Goal: Task Accomplishment & Management: Use online tool/utility

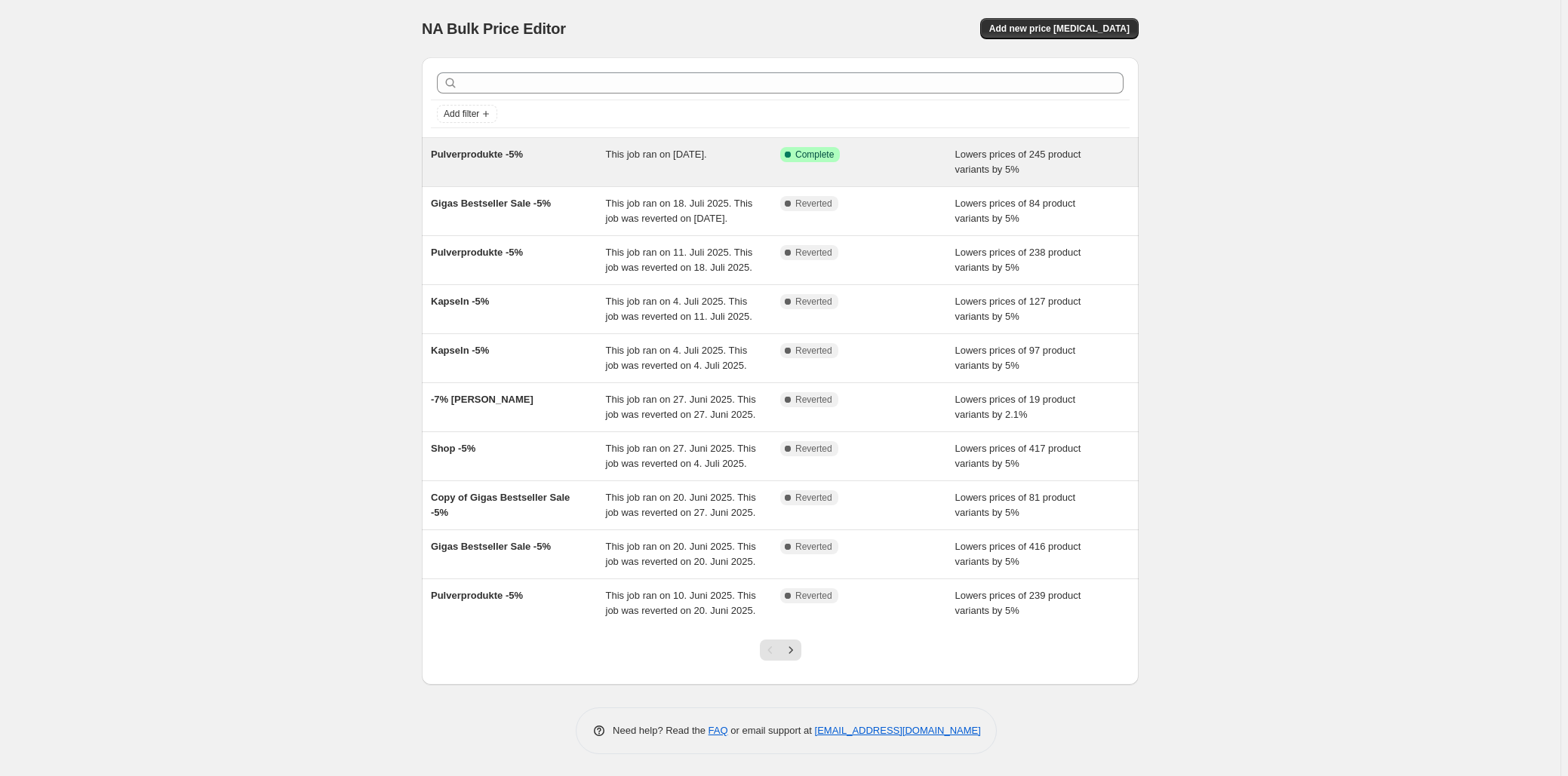
click at [618, 170] on div "This job ran on [DATE]." at bounding box center [693, 161] width 175 height 30
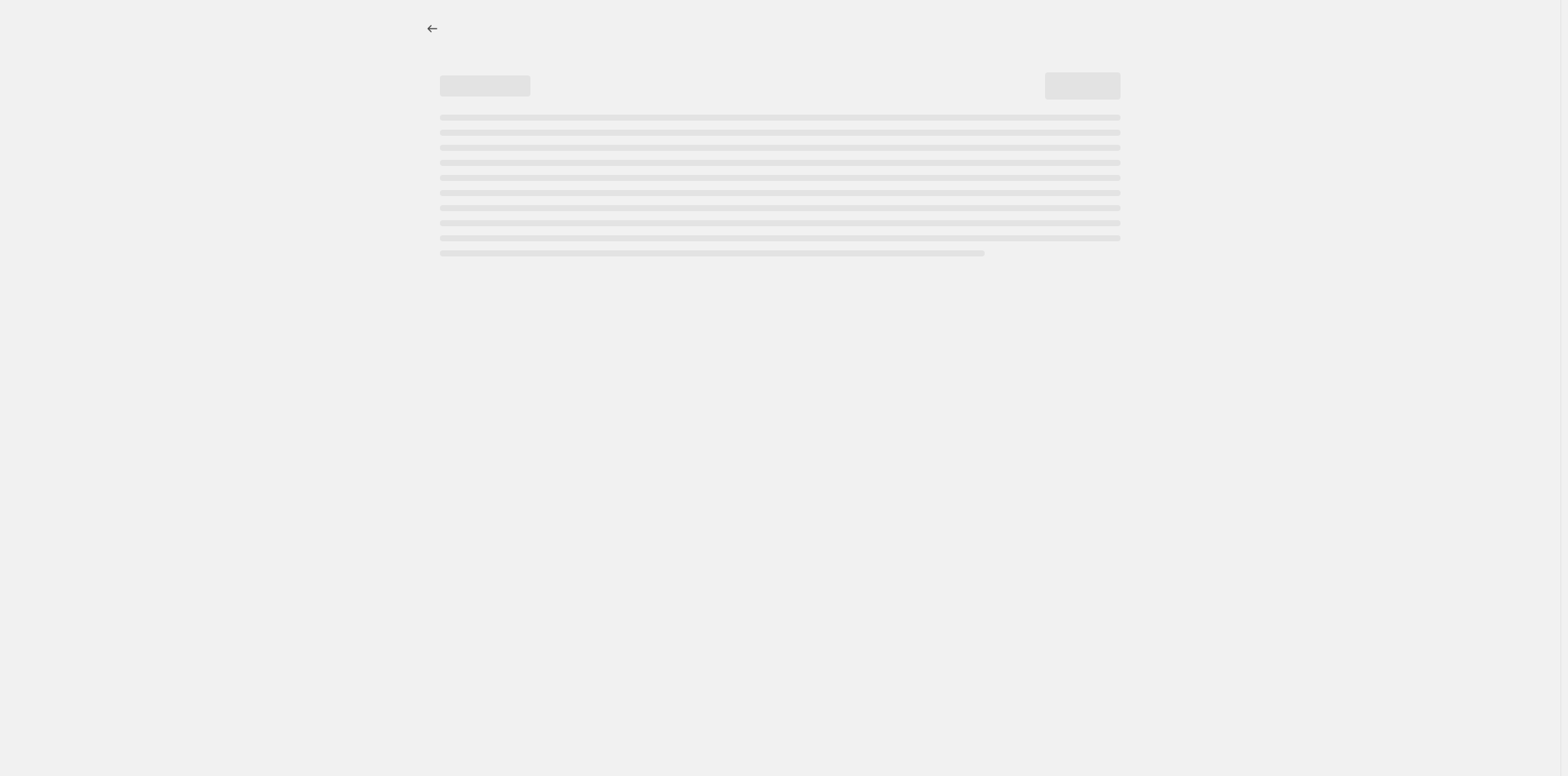
select select "percentage"
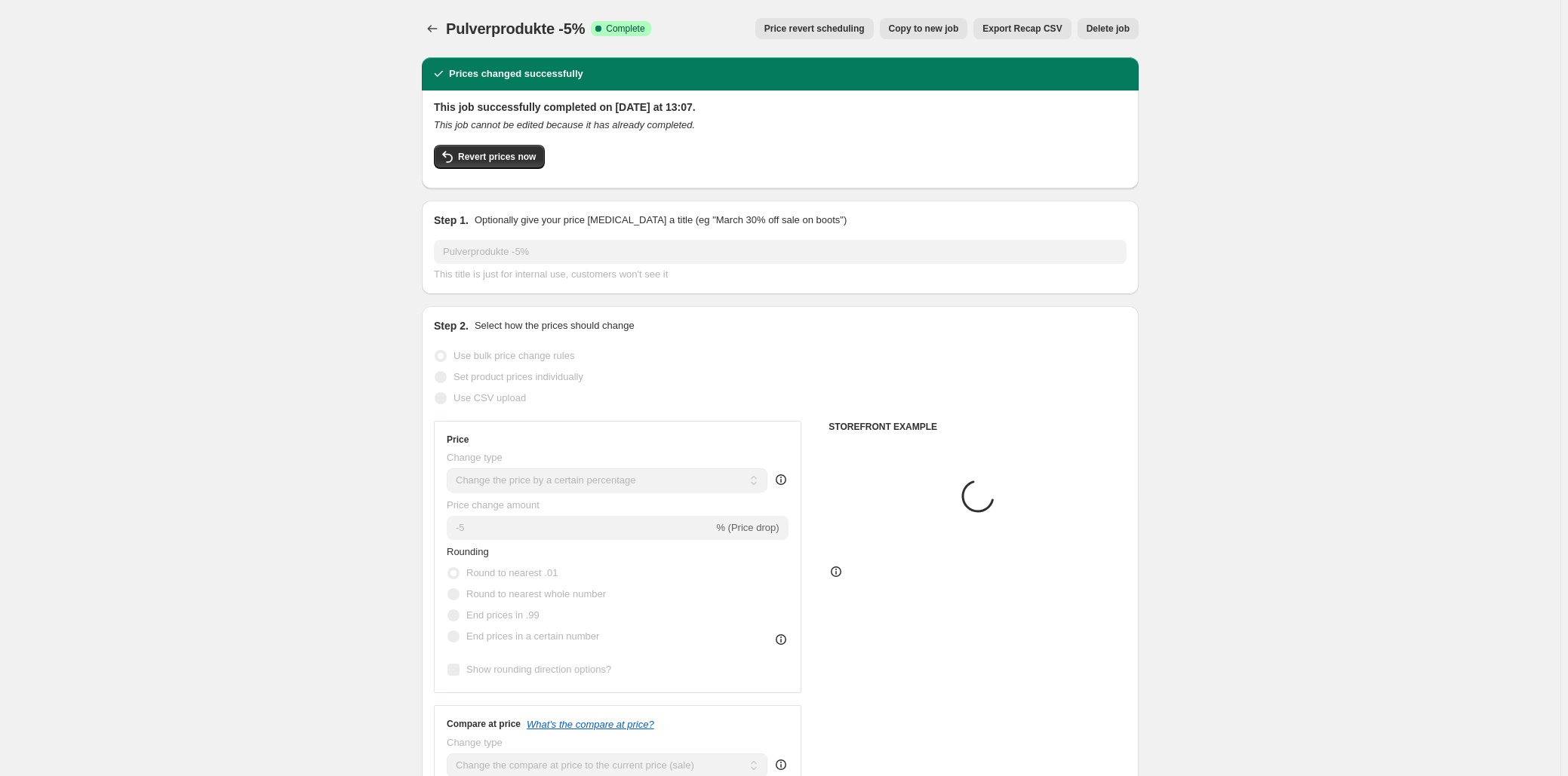
select select "collection"
click at [483, 167] on button "Revert prices now" at bounding box center [490, 157] width 111 height 24
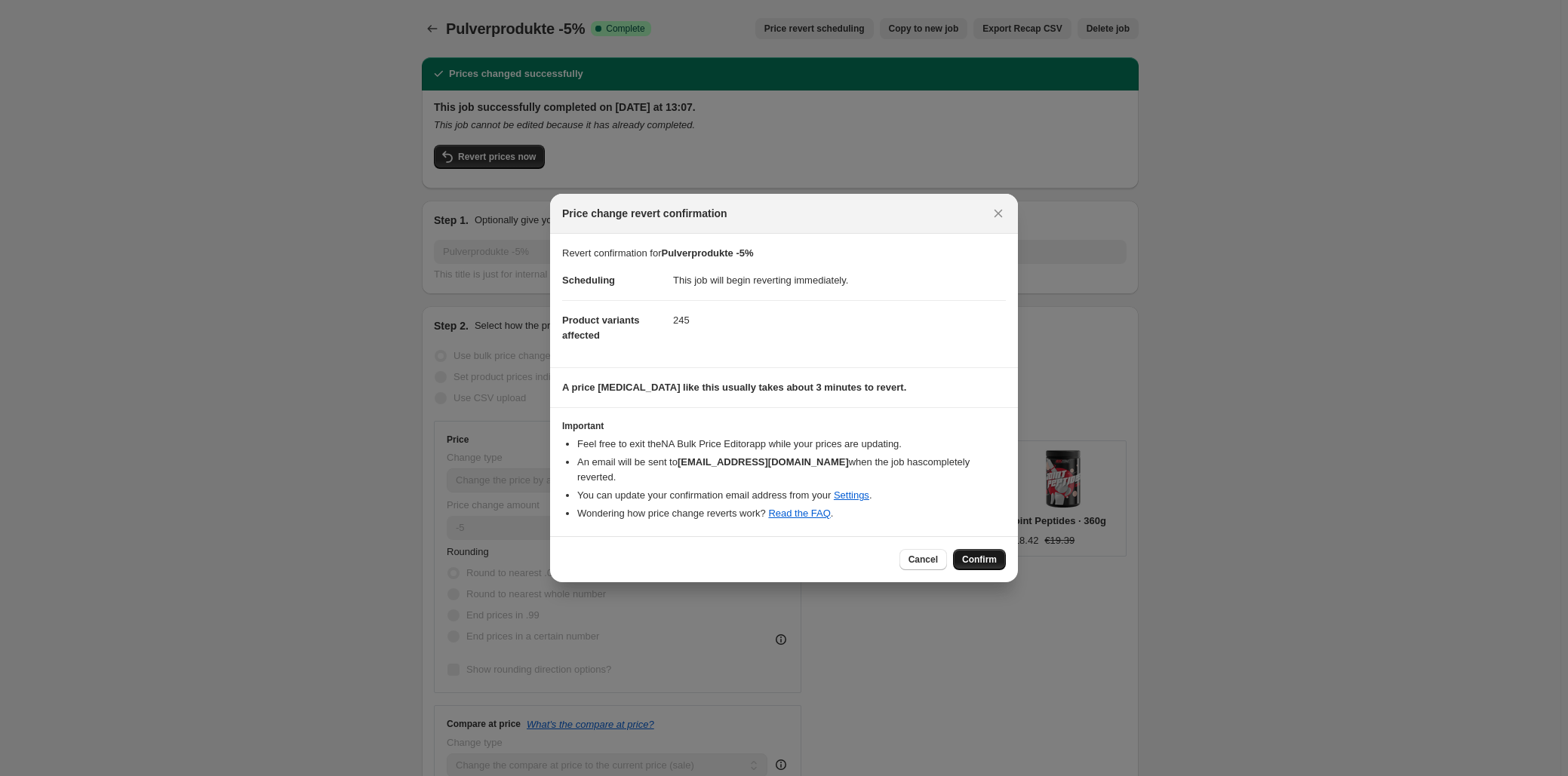
click at [977, 554] on span "Confirm" at bounding box center [980, 559] width 35 height 12
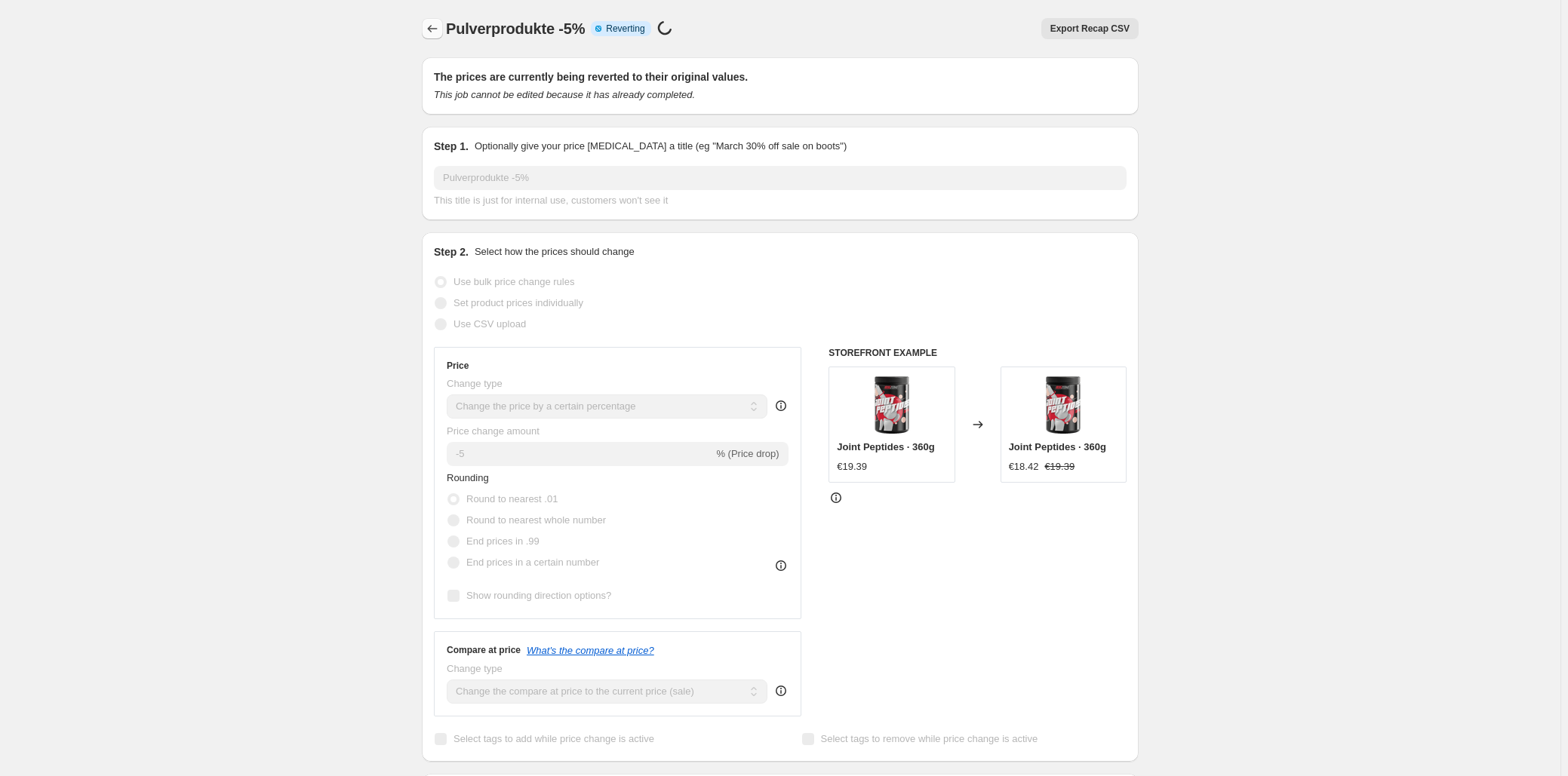
click at [426, 24] on button "Price change jobs" at bounding box center [431, 28] width 21 height 21
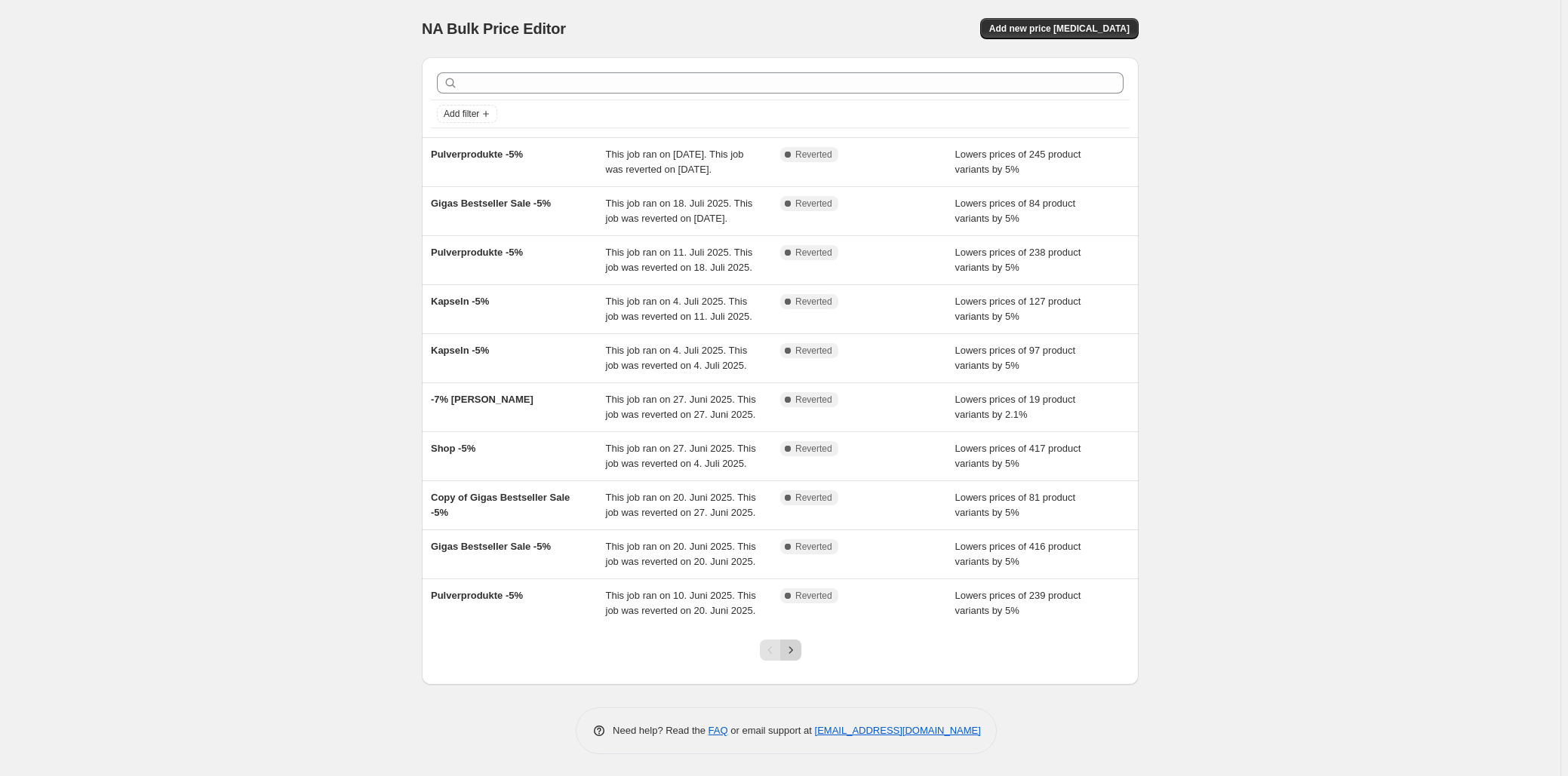
click at [798, 657] on icon "Next" at bounding box center [791, 650] width 16 height 16
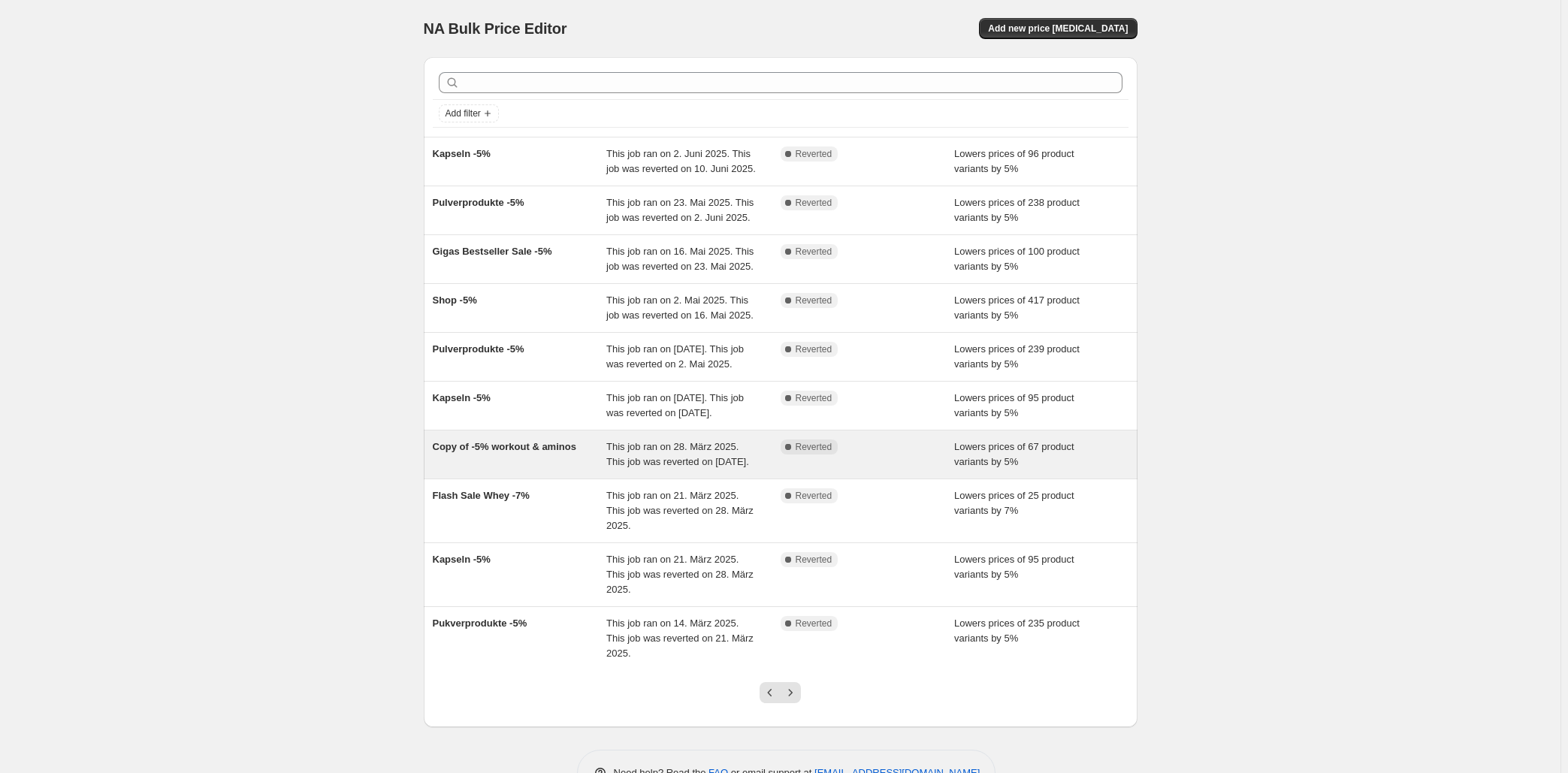
click at [653, 446] on span "This job ran on 28. März 2025. This job was reverted on [DATE]." at bounding box center [677, 454] width 143 height 26
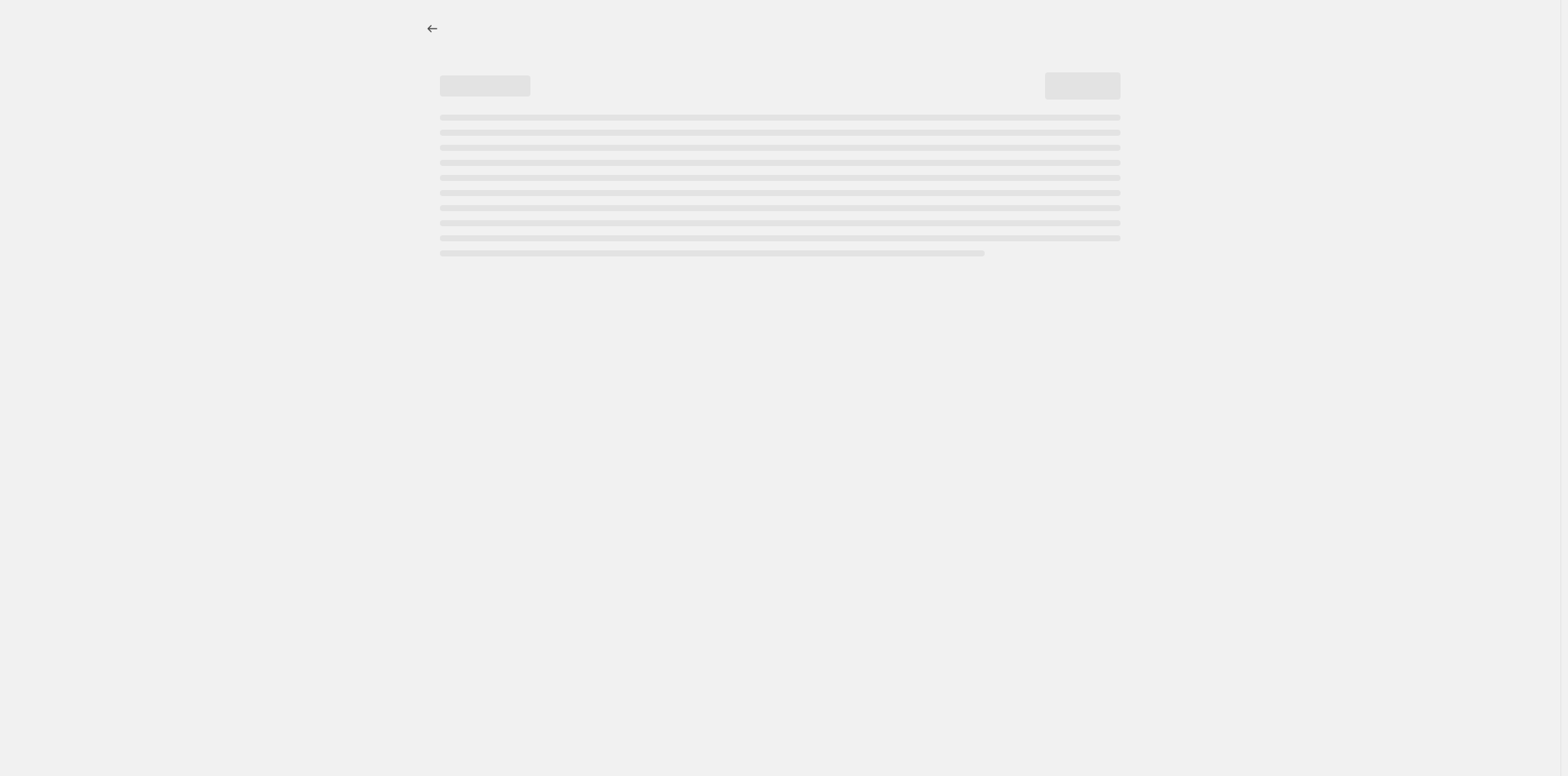
select select "percentage"
select select "collection"
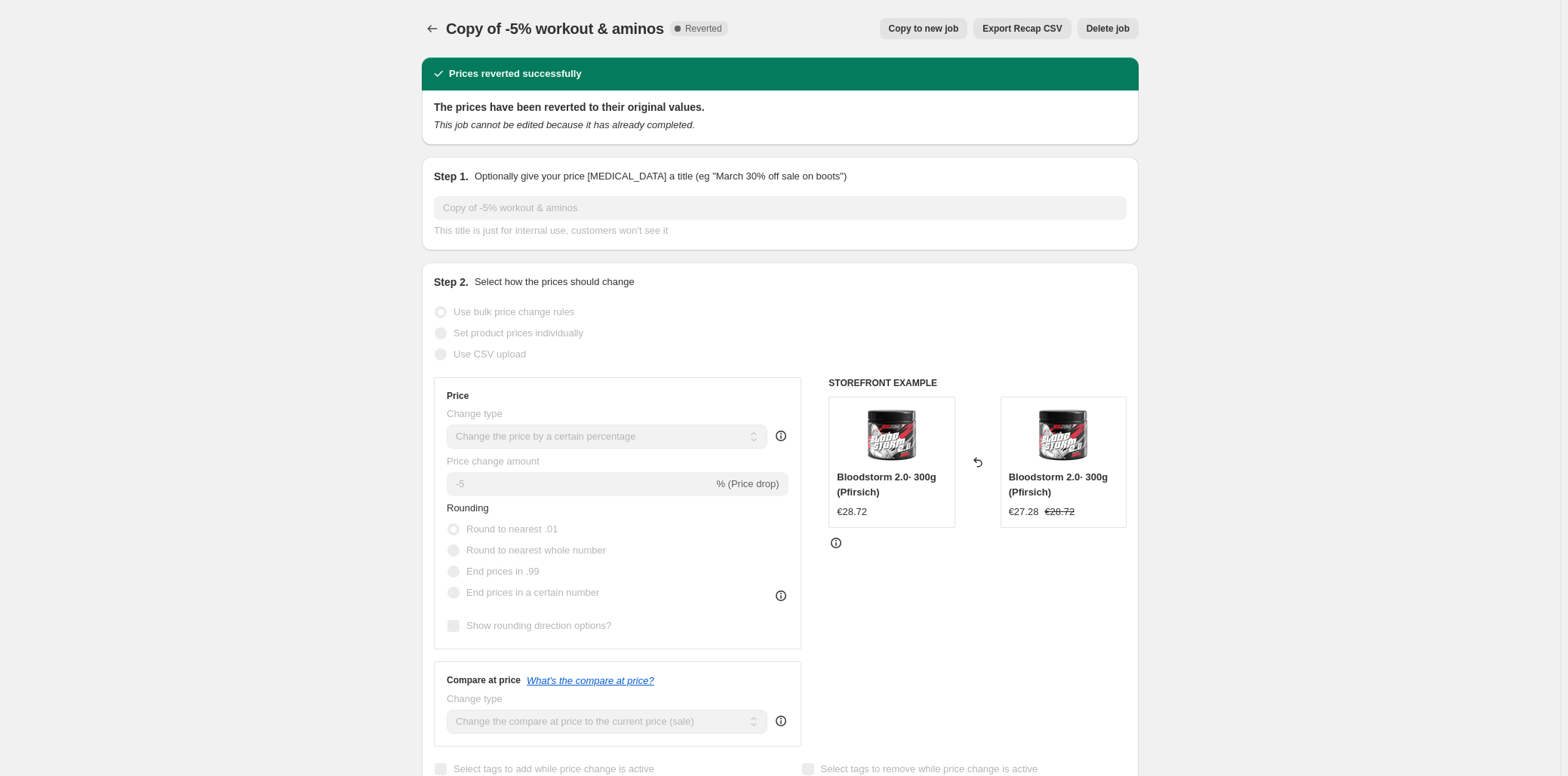
click at [942, 20] on button "Copy to new job" at bounding box center [924, 28] width 88 height 21
select select "percentage"
select select "collection"
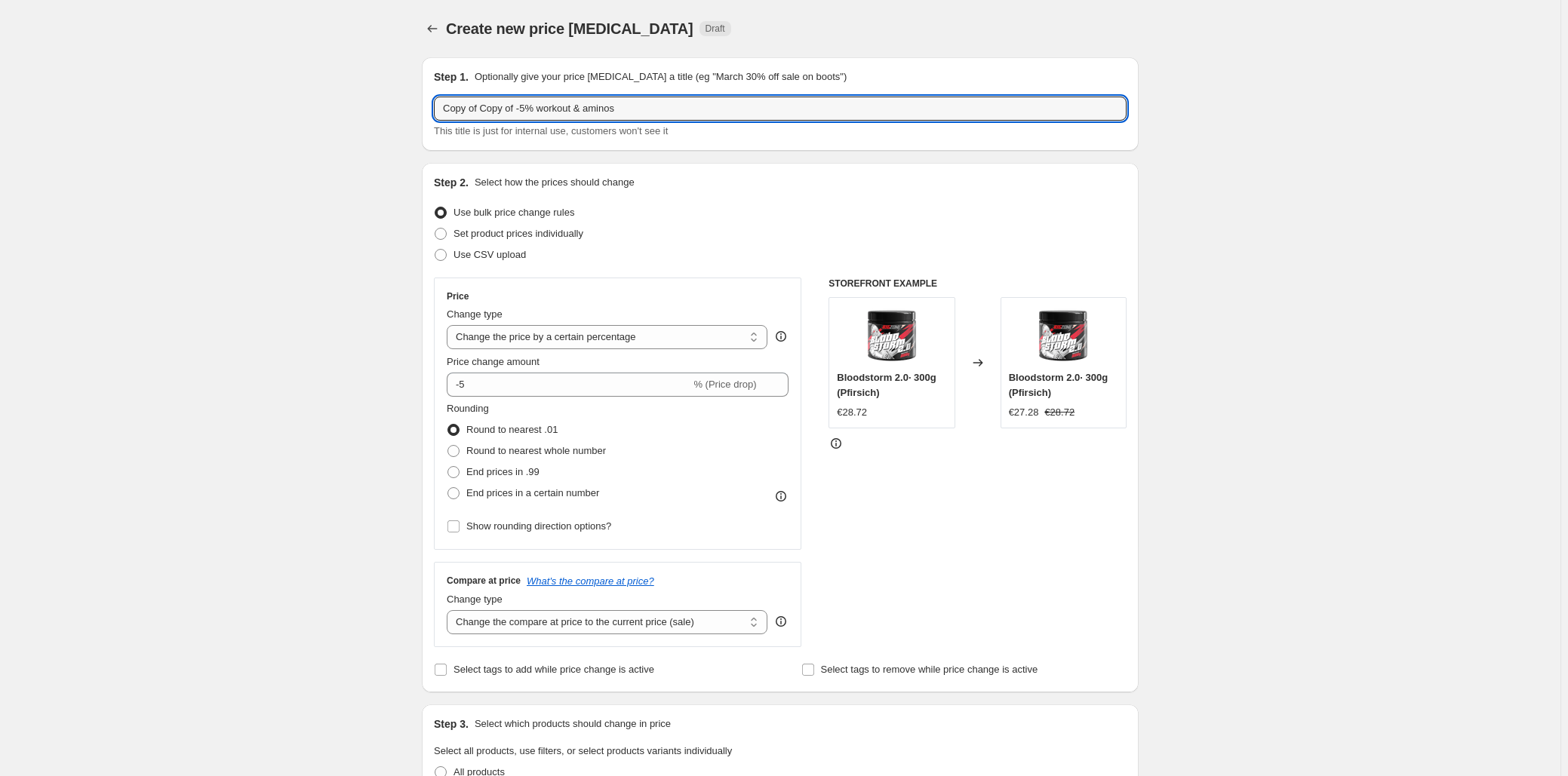
drag, startPoint x: 520, startPoint y: 109, endPoint x: 266, endPoint y: 119, distance: 254.2
type input "-5% workout & aminos"
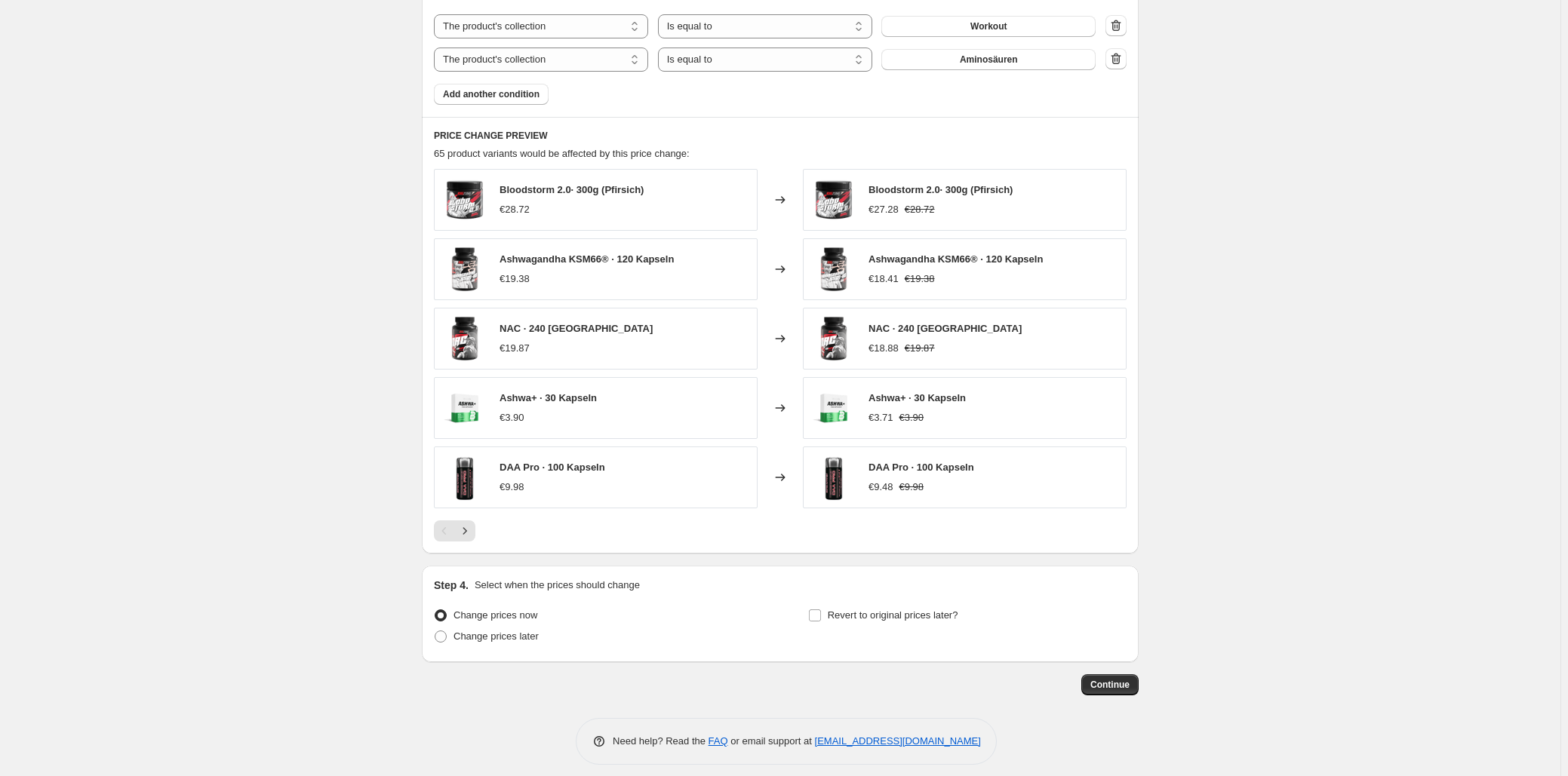
scroll to position [934, 0]
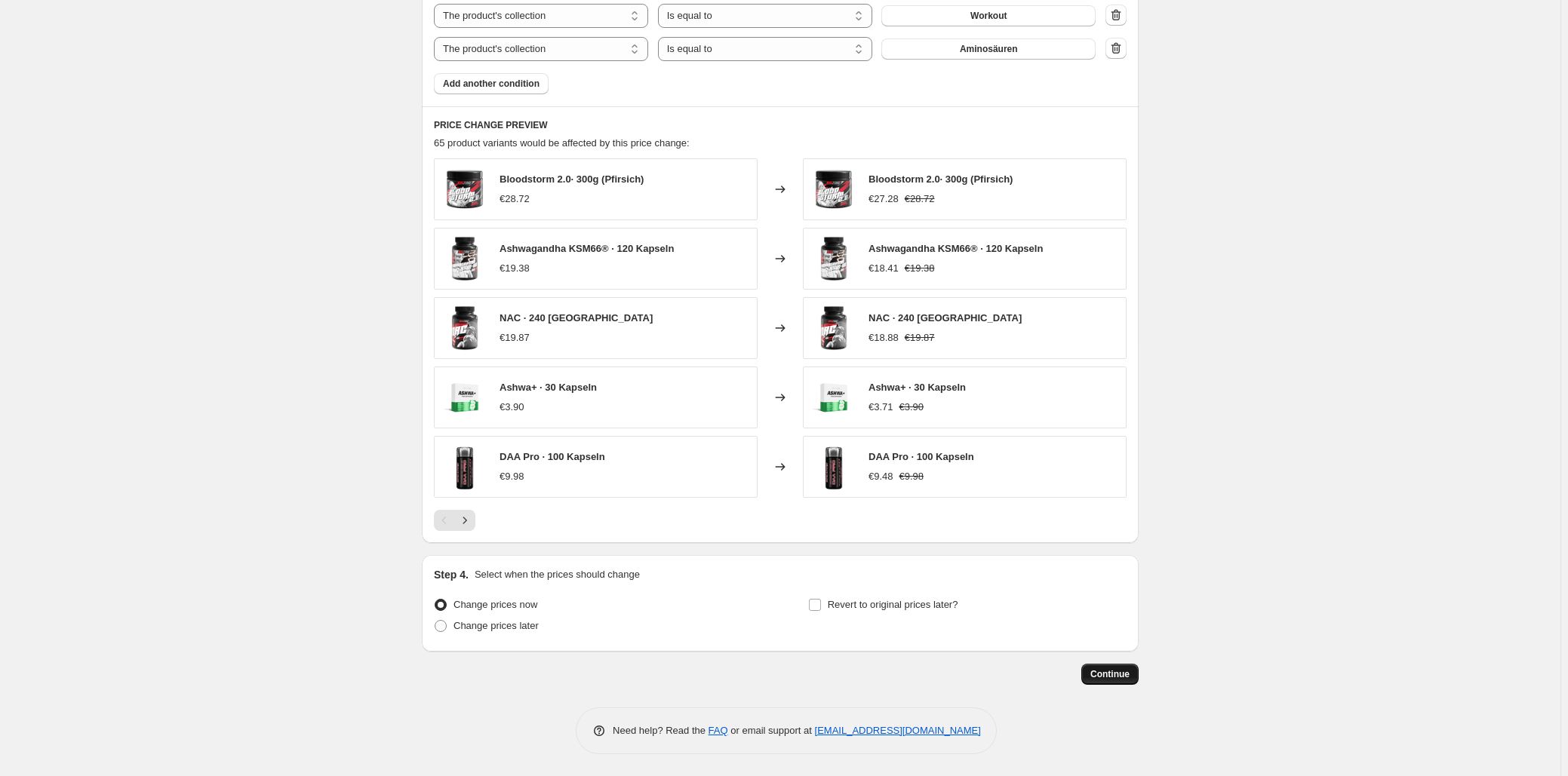
click at [1109, 669] on span "Continue" at bounding box center [1110, 674] width 39 height 12
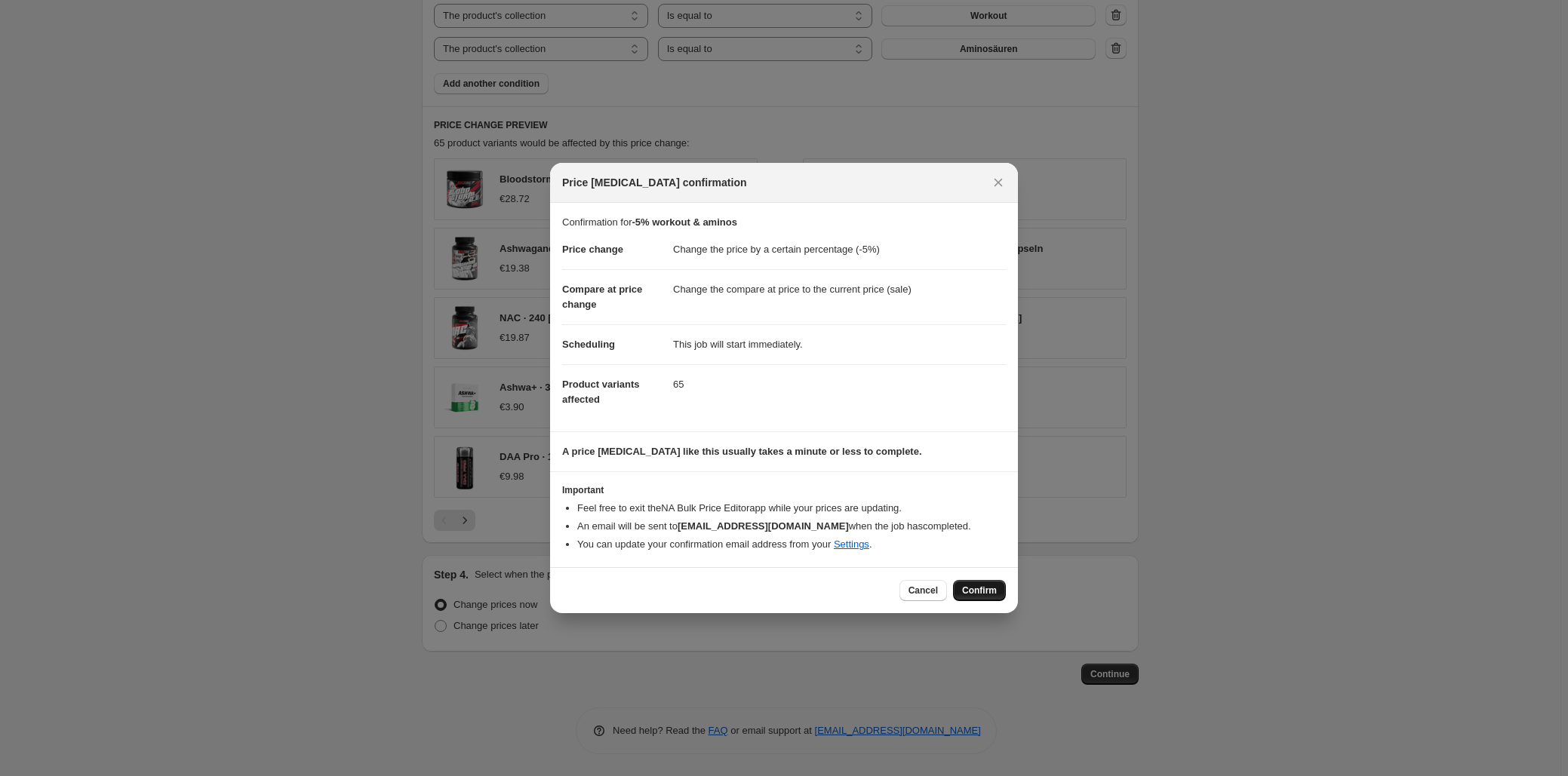
click at [977, 595] on span "Confirm" at bounding box center [980, 590] width 35 height 12
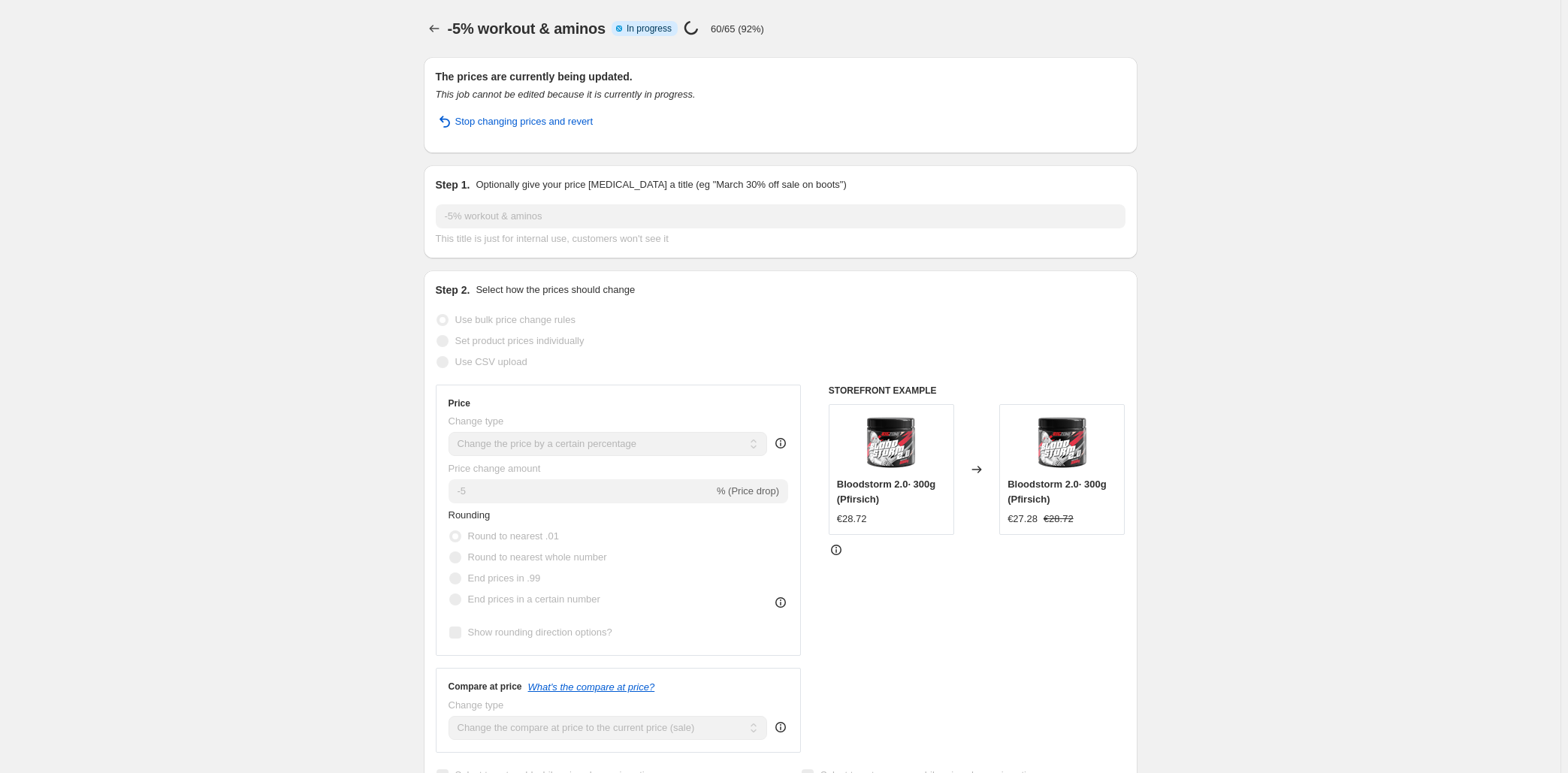
select select "percentage"
select select "collection"
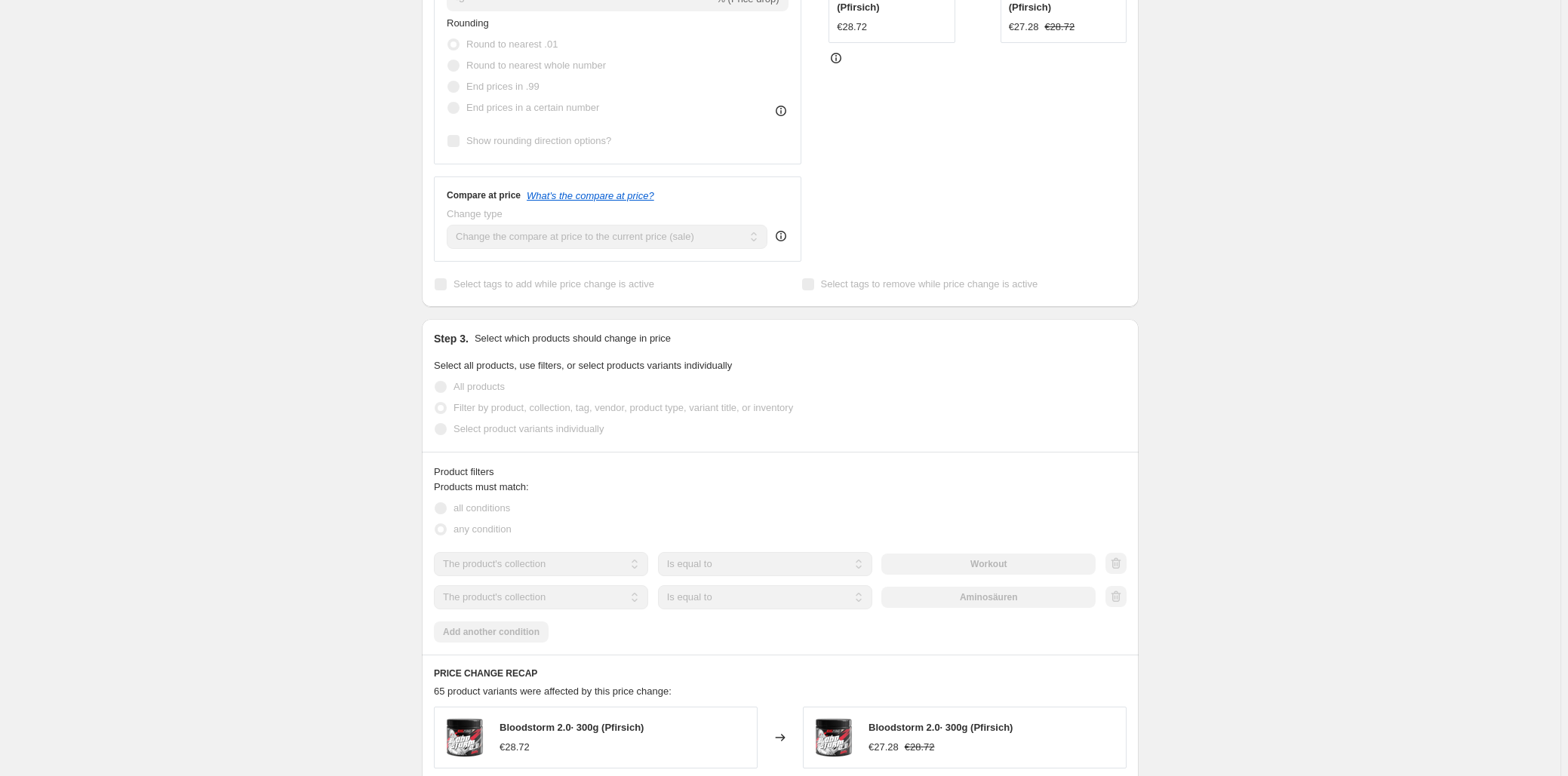
scroll to position [686, 0]
